Goal: Information Seeking & Learning: Learn about a topic

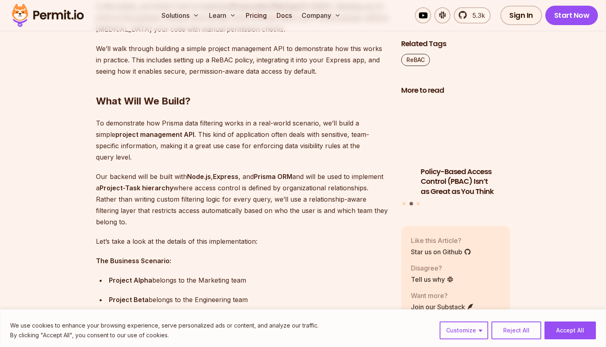
scroll to position [642, 0]
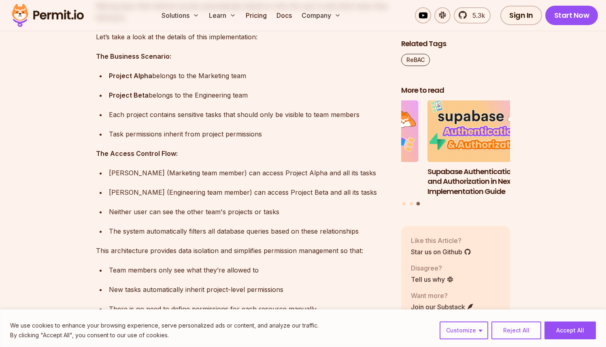
scroll to position [814, 0]
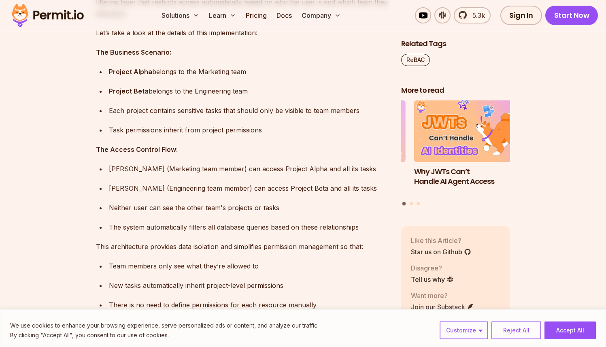
click at [585, 329] on button "Accept All" at bounding box center [569, 330] width 51 height 18
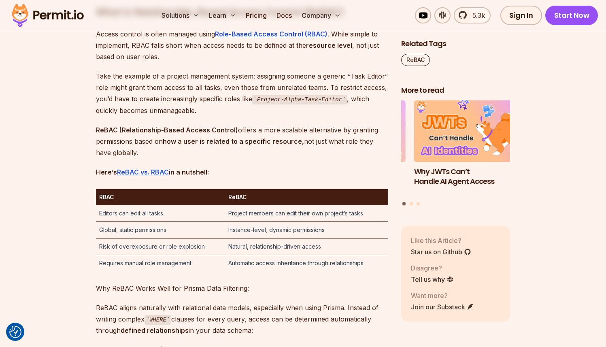
scroll to position [1168, 0]
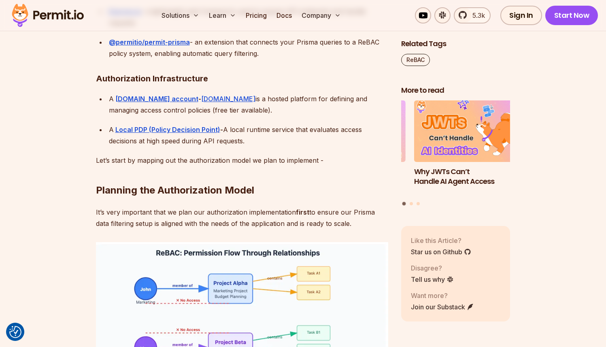
scroll to position [2040, 0]
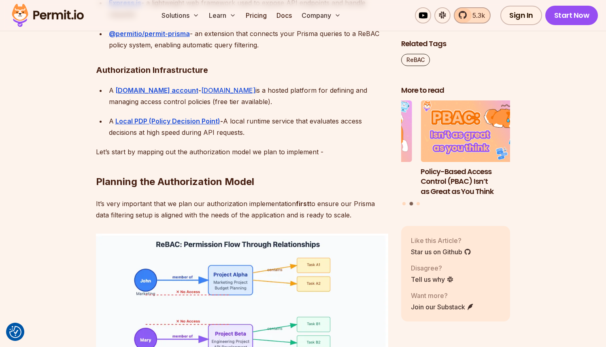
click at [479, 20] on link "5.3k" at bounding box center [471, 15] width 37 height 16
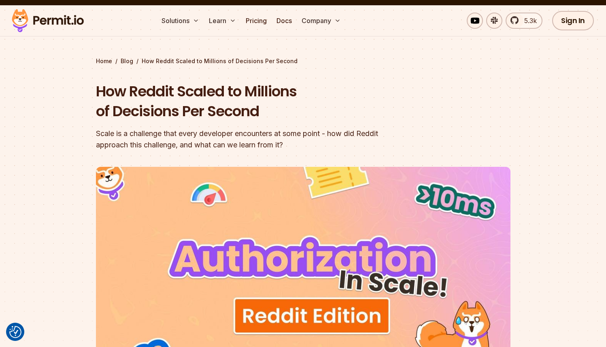
scroll to position [27, 0]
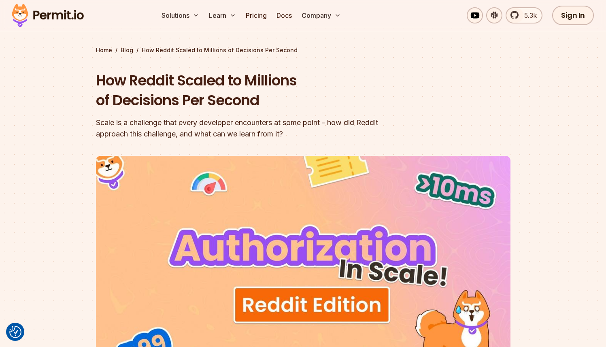
click at [88, 126] on section "Home / Blog / How Reddit Scaled to Millions of Decisions Per Second How Reddit …" at bounding box center [303, 222] width 606 height 457
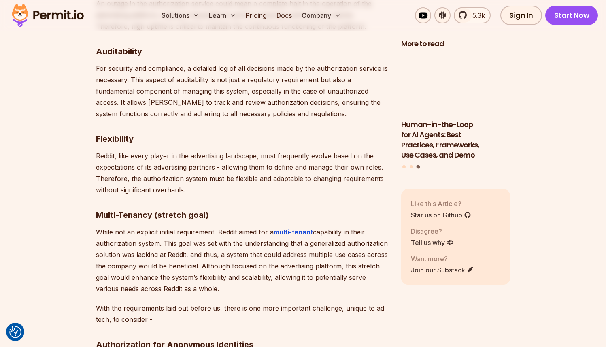
scroll to position [1290, 0]
